Goal: Transaction & Acquisition: Obtain resource

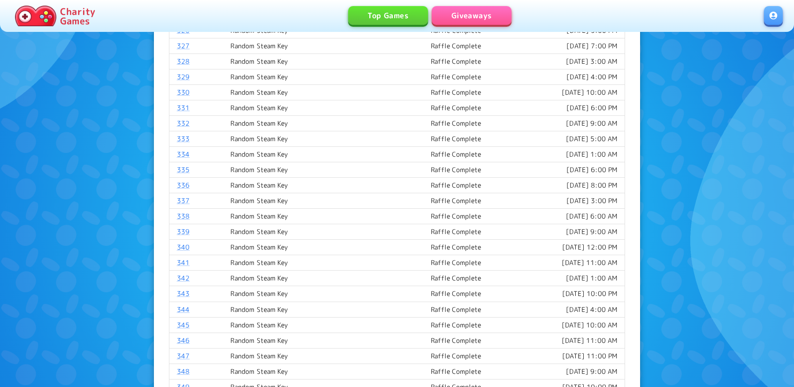
scroll to position [563, 0]
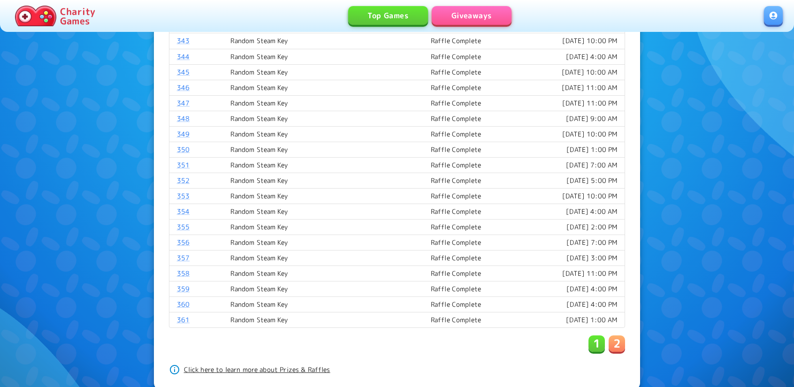
click at [609, 341] on div "1 2" at bounding box center [607, 344] width 37 height 17
click at [612, 340] on button "2" at bounding box center [617, 344] width 16 height 16
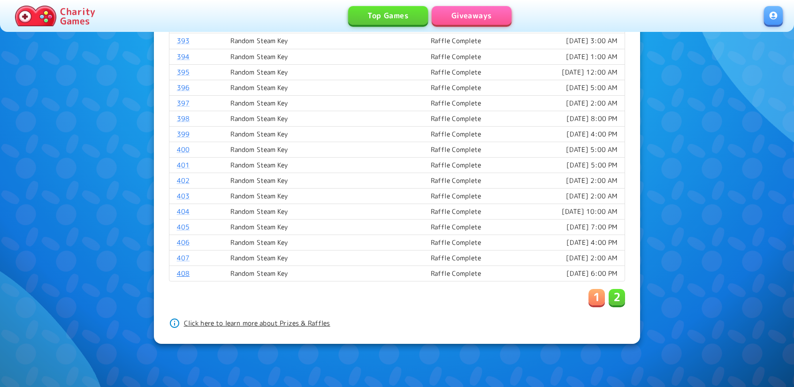
click at [181, 269] on link "408" at bounding box center [183, 273] width 13 height 9
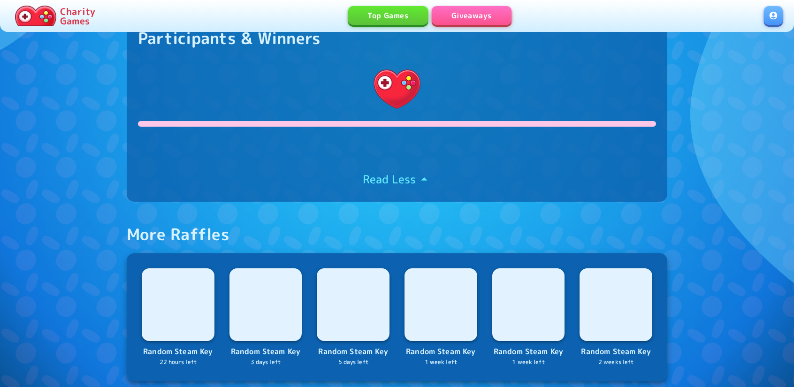
scroll to position [375, 0]
